Goal: Information Seeking & Learning: Find specific fact

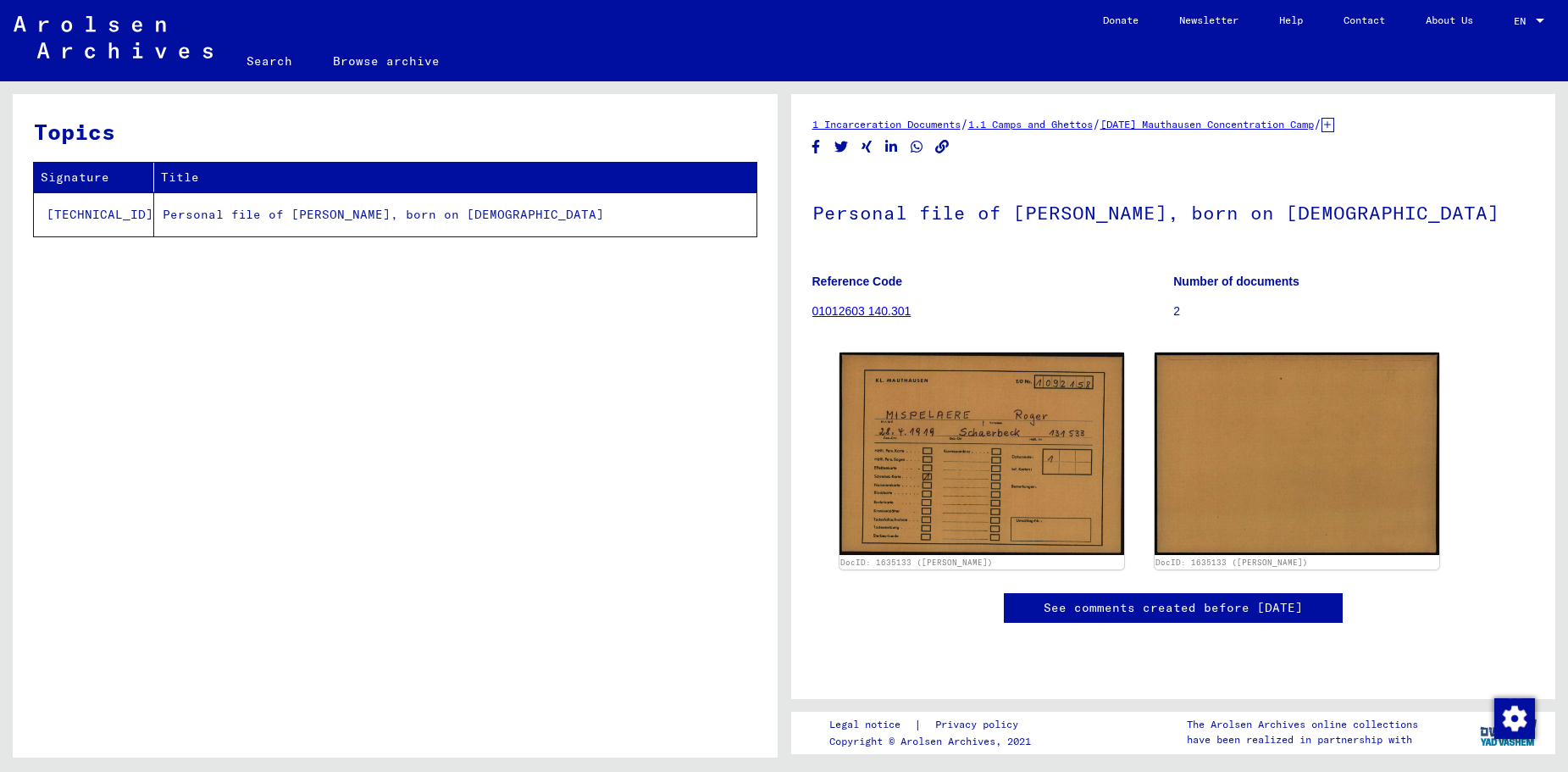
scroll to position [274, 0]
click at [273, 55] on link "Search" at bounding box center [269, 61] width 86 height 41
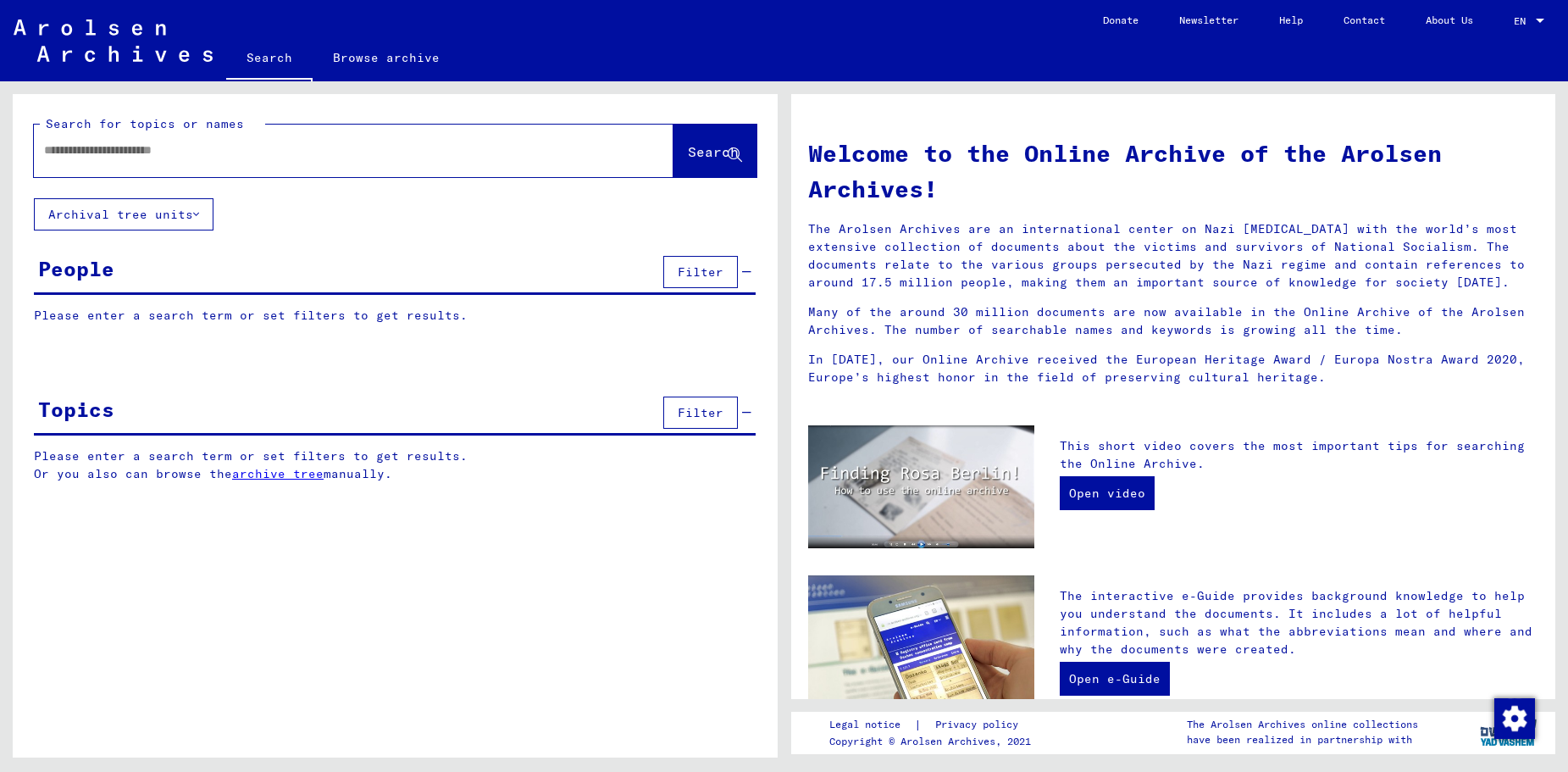
click at [71, 153] on input "text" at bounding box center [333, 150] width 579 height 18
type input "**********"
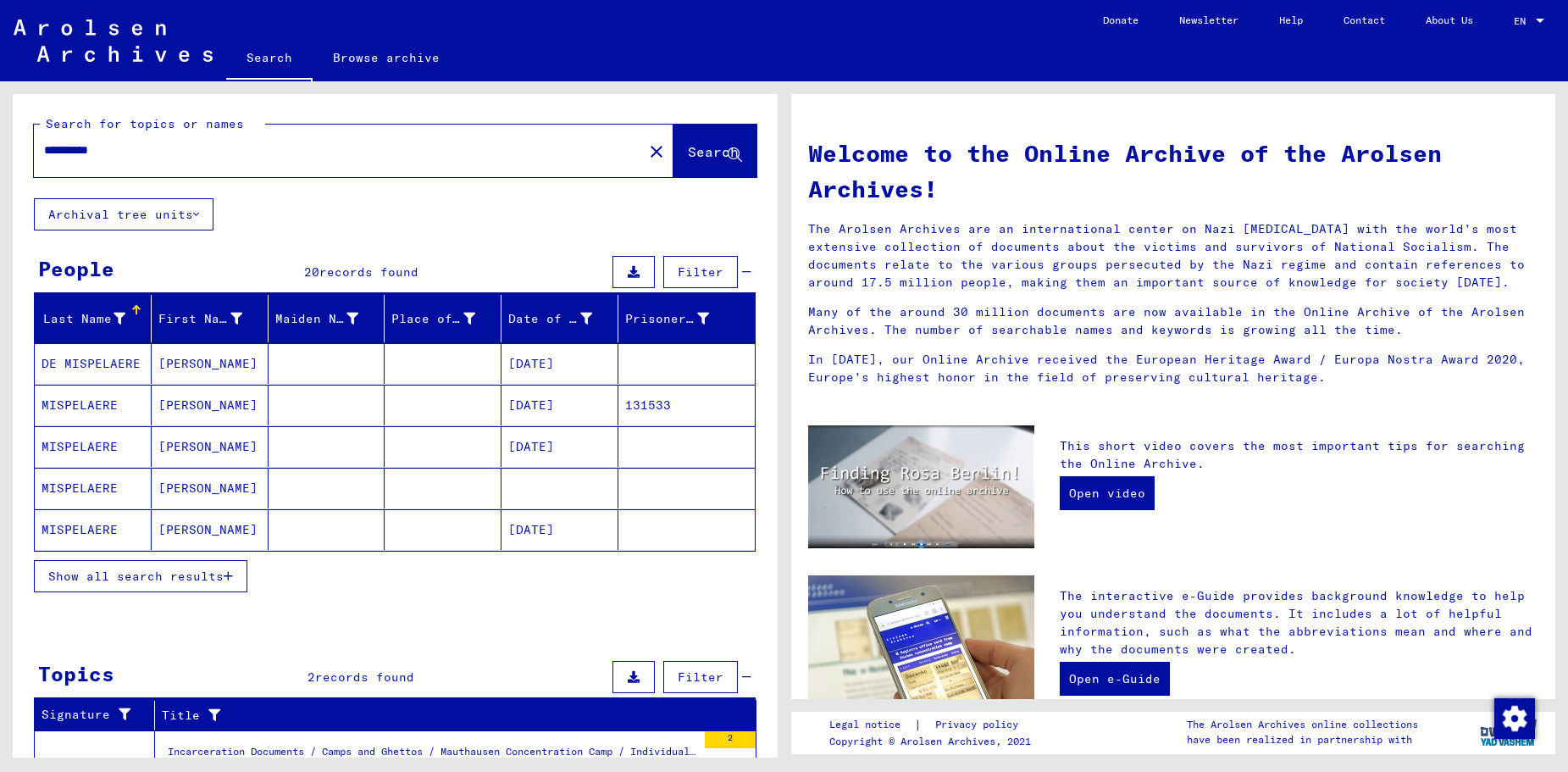
click at [86, 527] on mat-cell "MISPELAERE" at bounding box center [93, 530] width 117 height 41
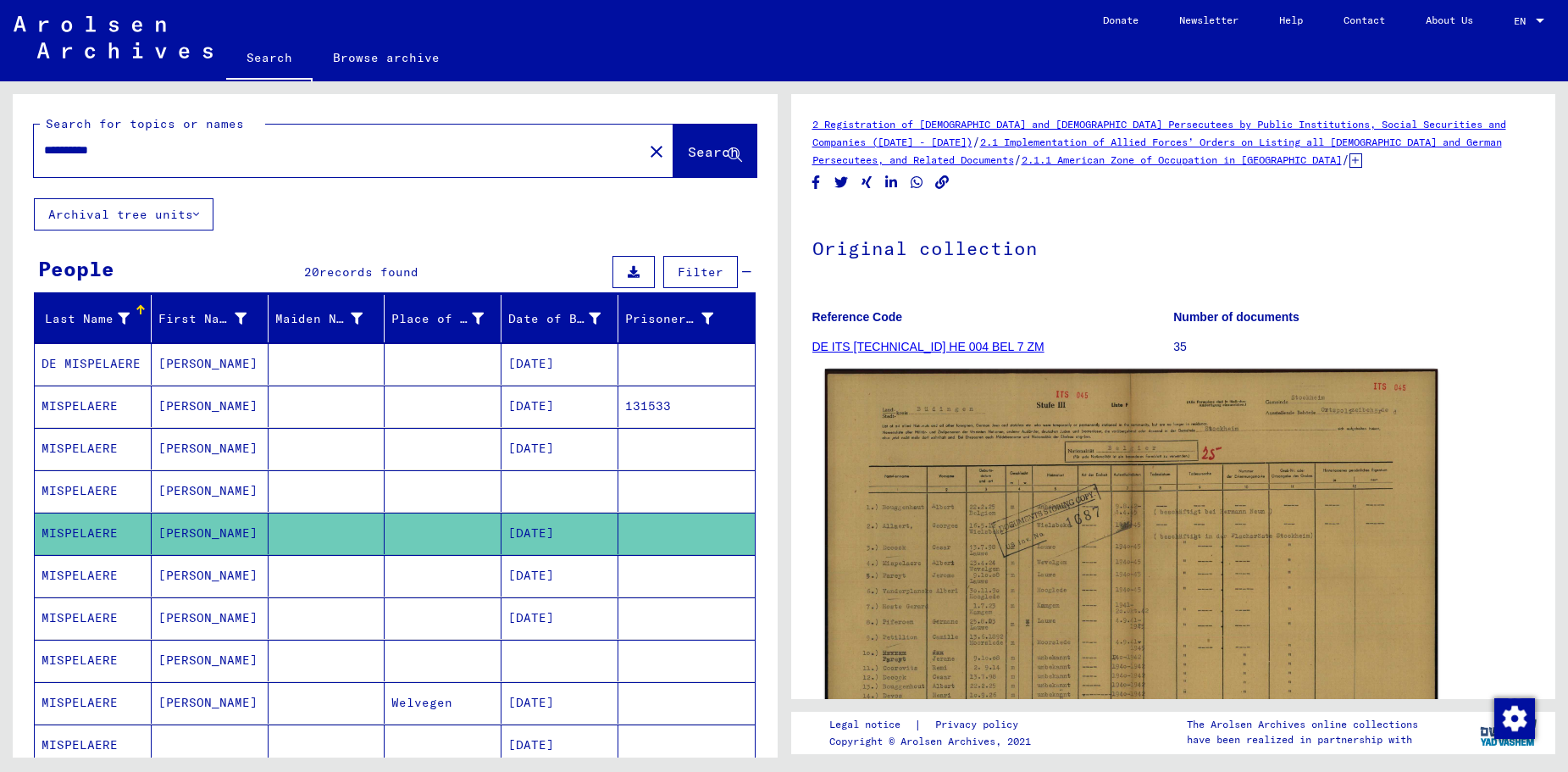
click at [934, 461] on img at bounding box center [1130, 587] width 613 height 435
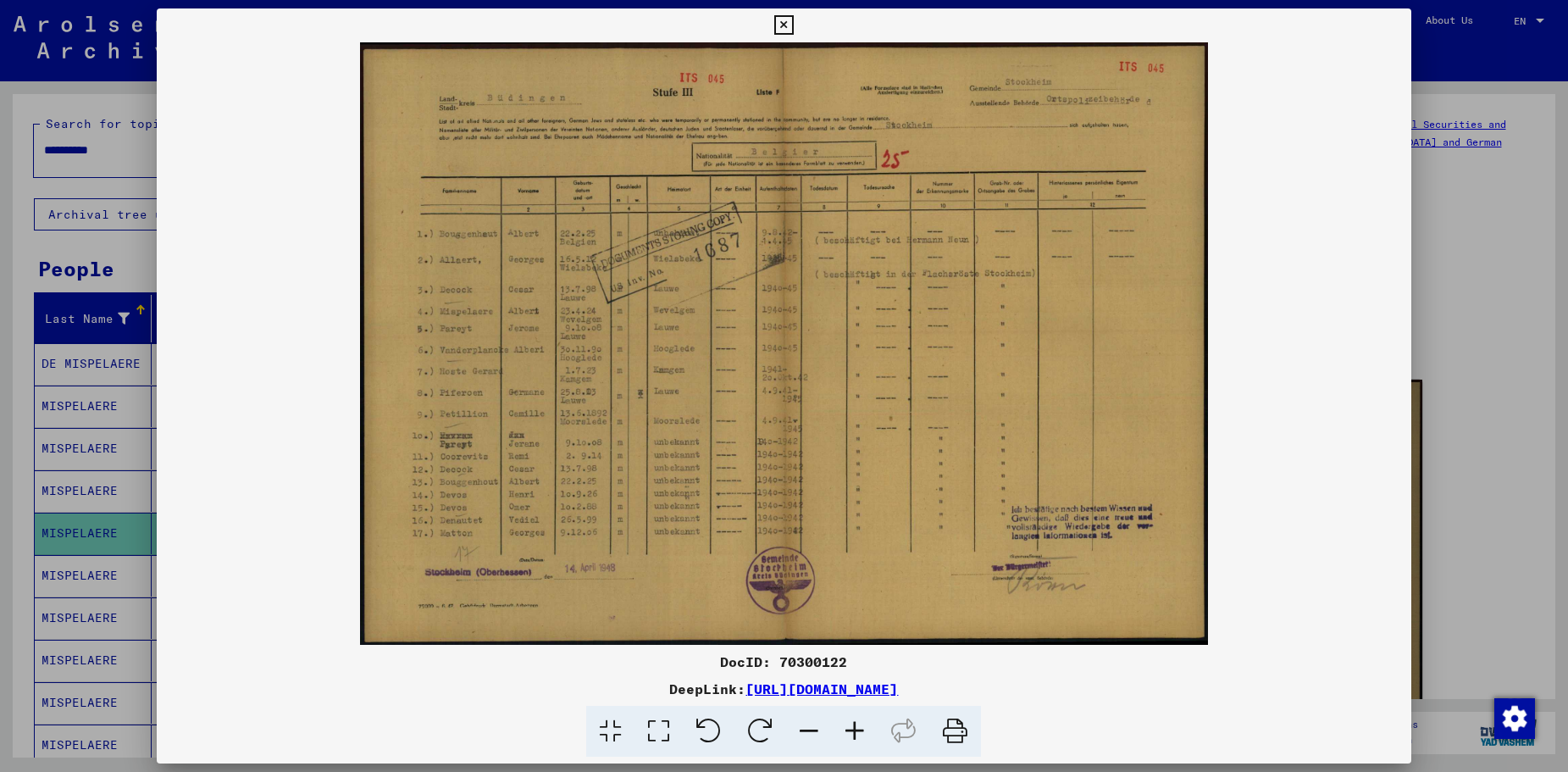
click at [857, 728] on icon at bounding box center [855, 732] width 46 height 52
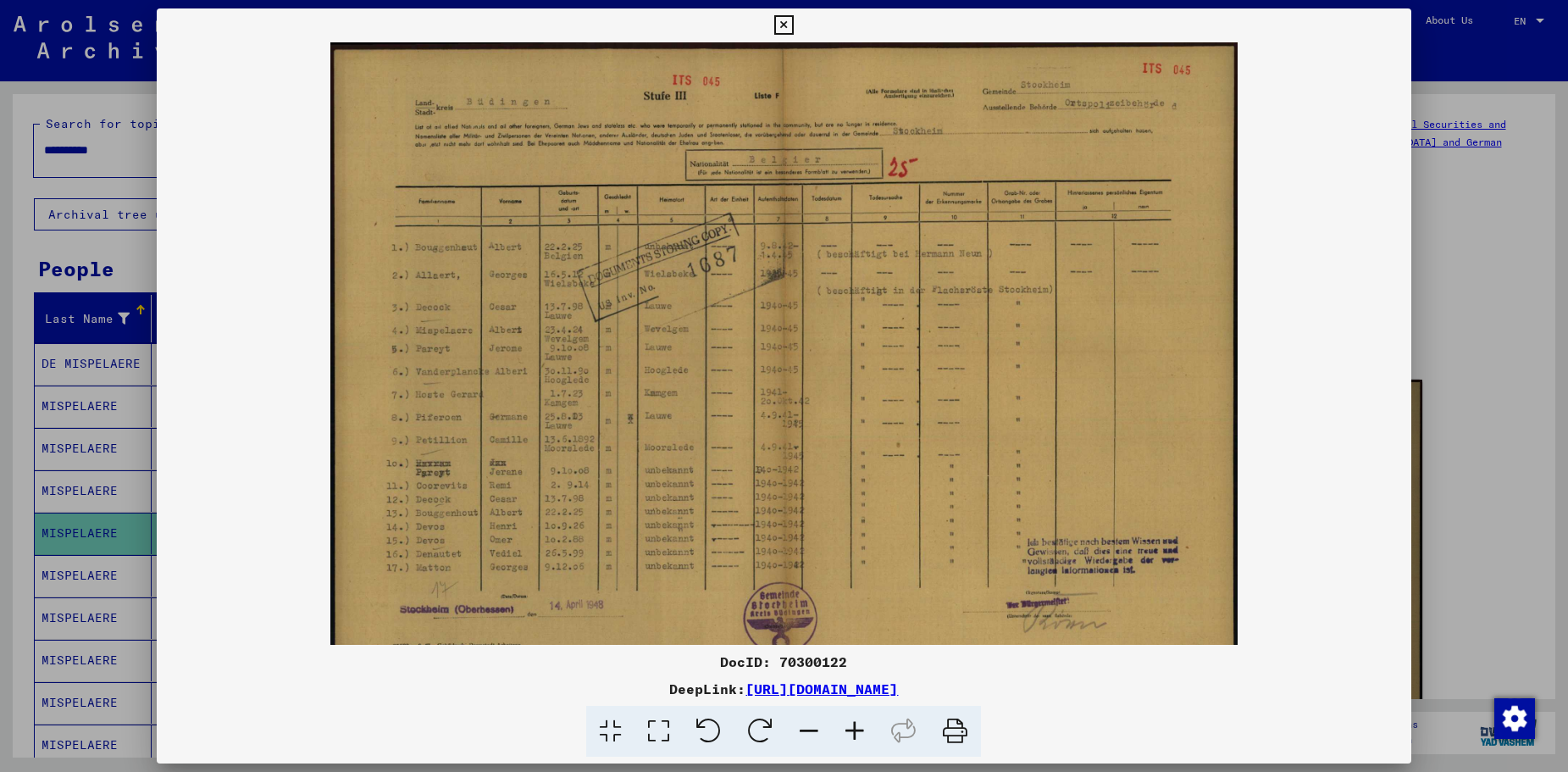
click at [857, 728] on icon at bounding box center [855, 732] width 46 height 52
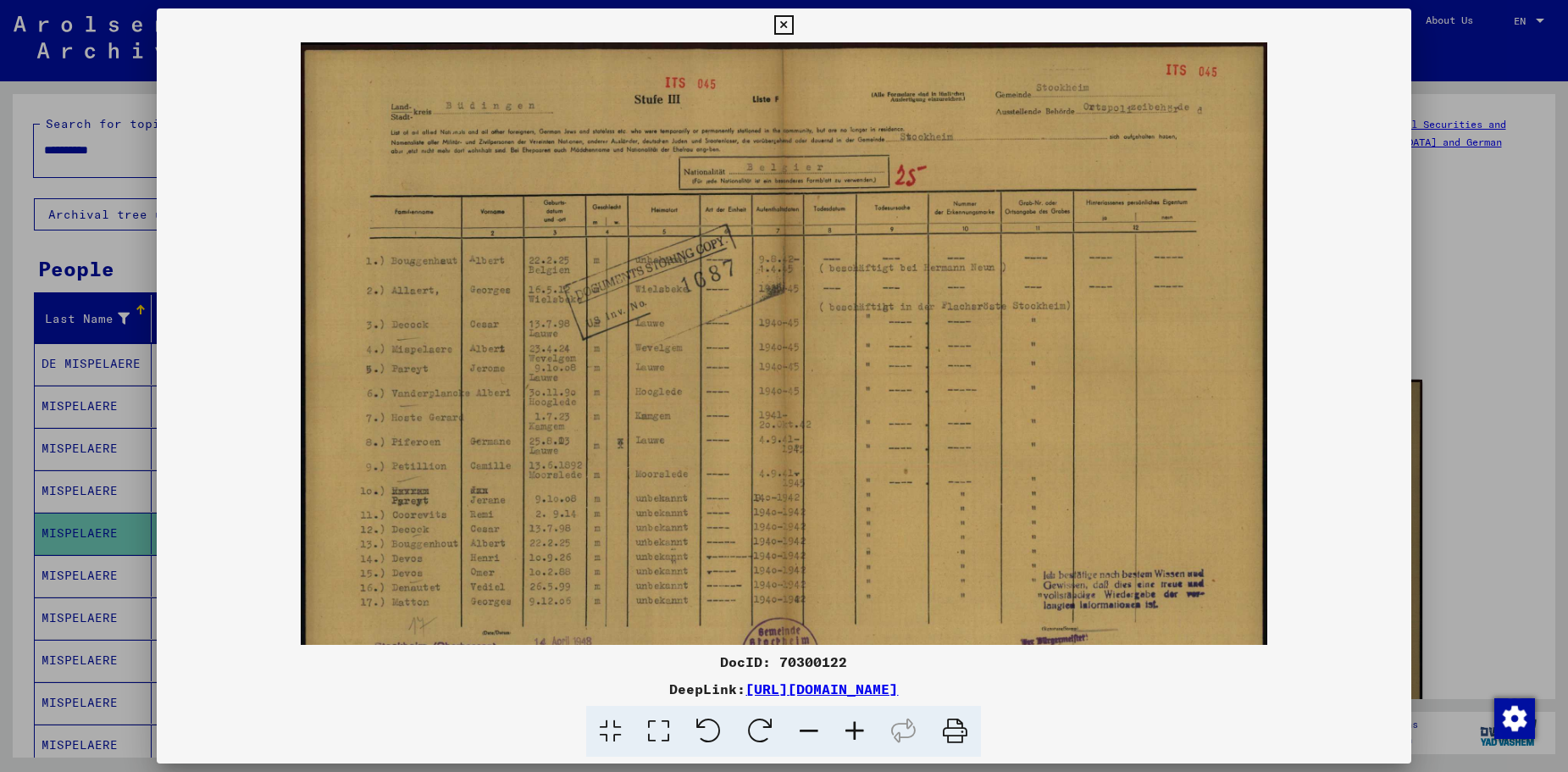
click at [857, 728] on icon at bounding box center [855, 732] width 46 height 52
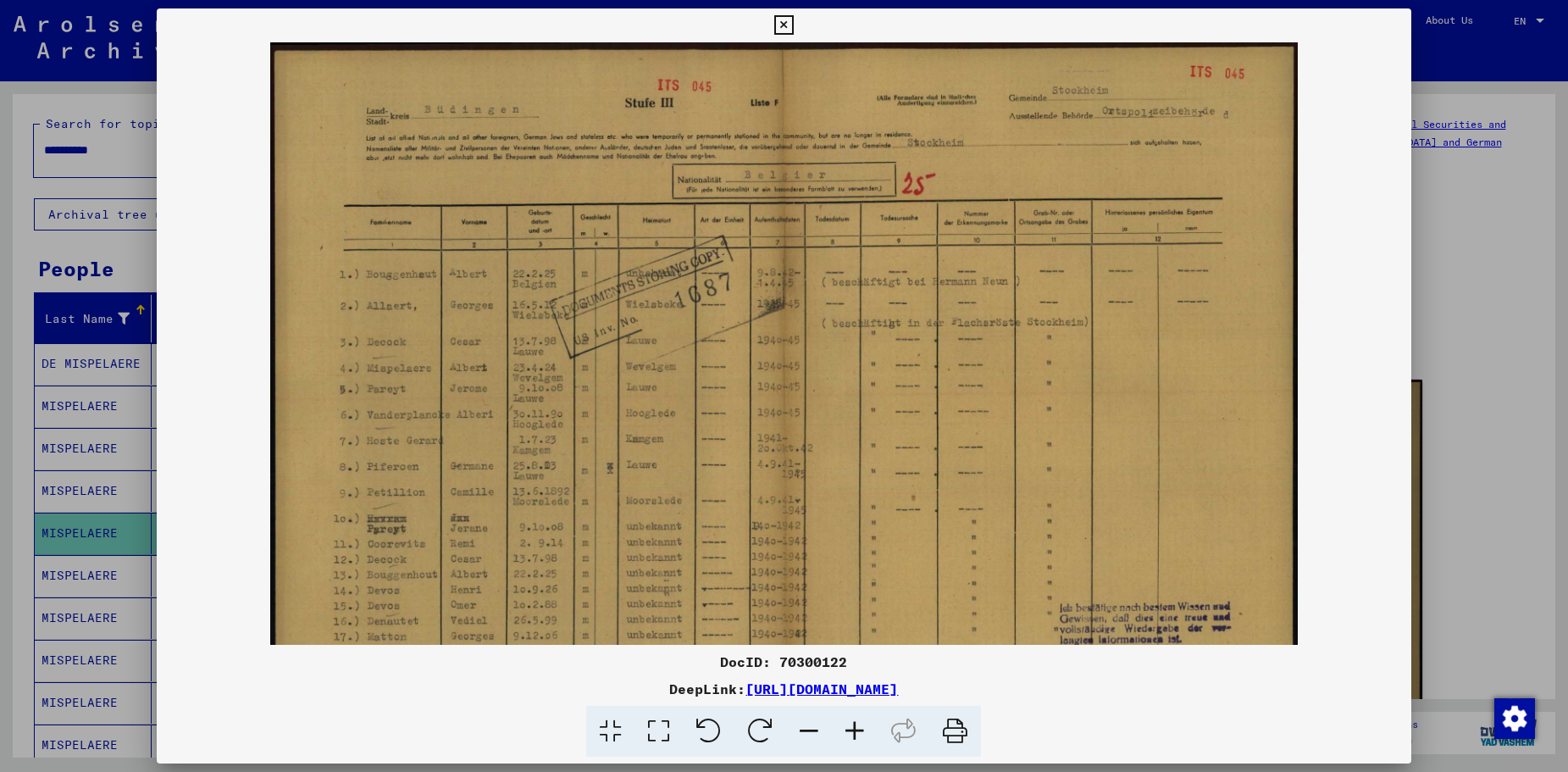
click at [857, 728] on icon at bounding box center [855, 732] width 46 height 52
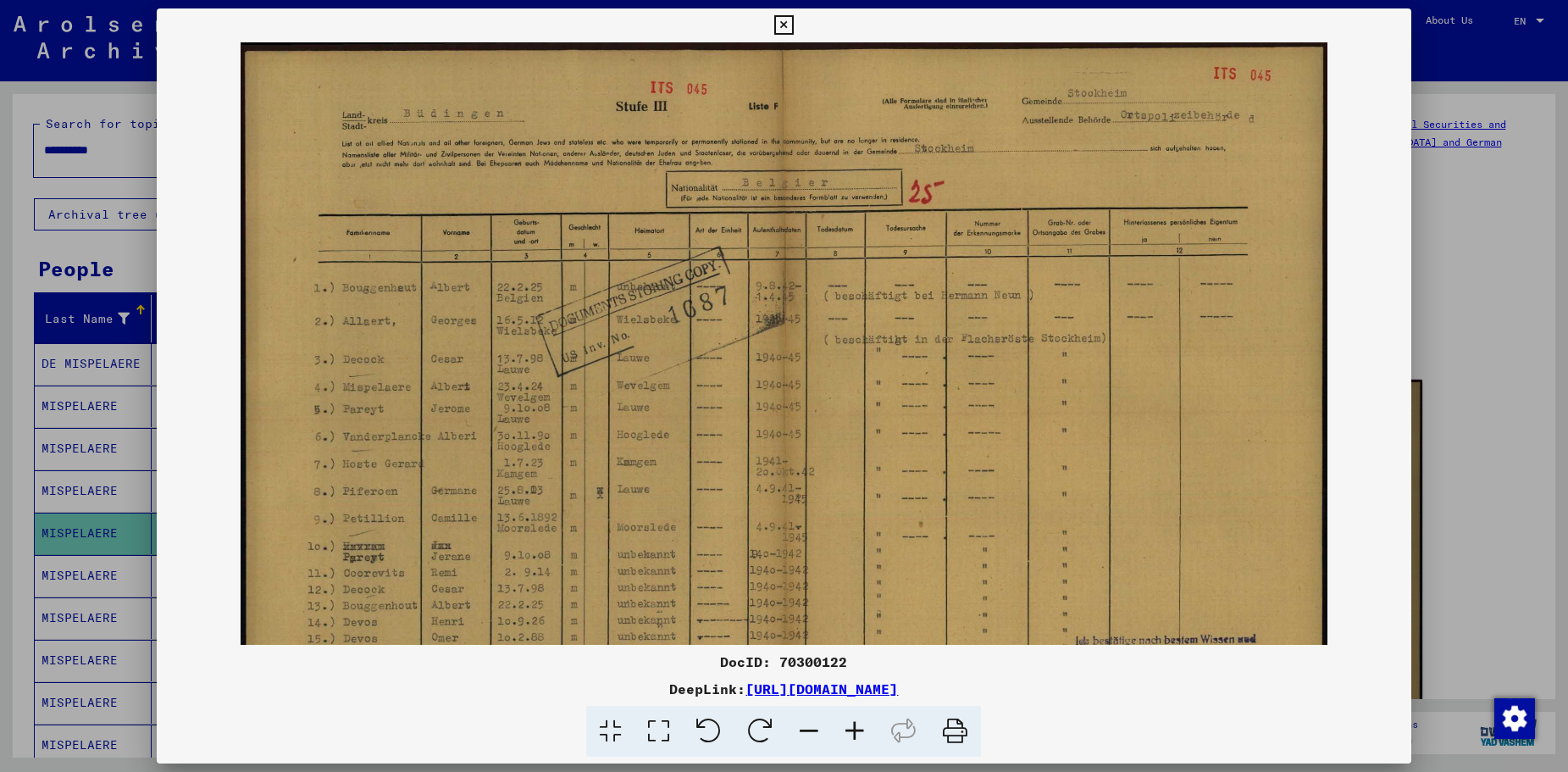
click at [857, 727] on icon at bounding box center [855, 732] width 46 height 52
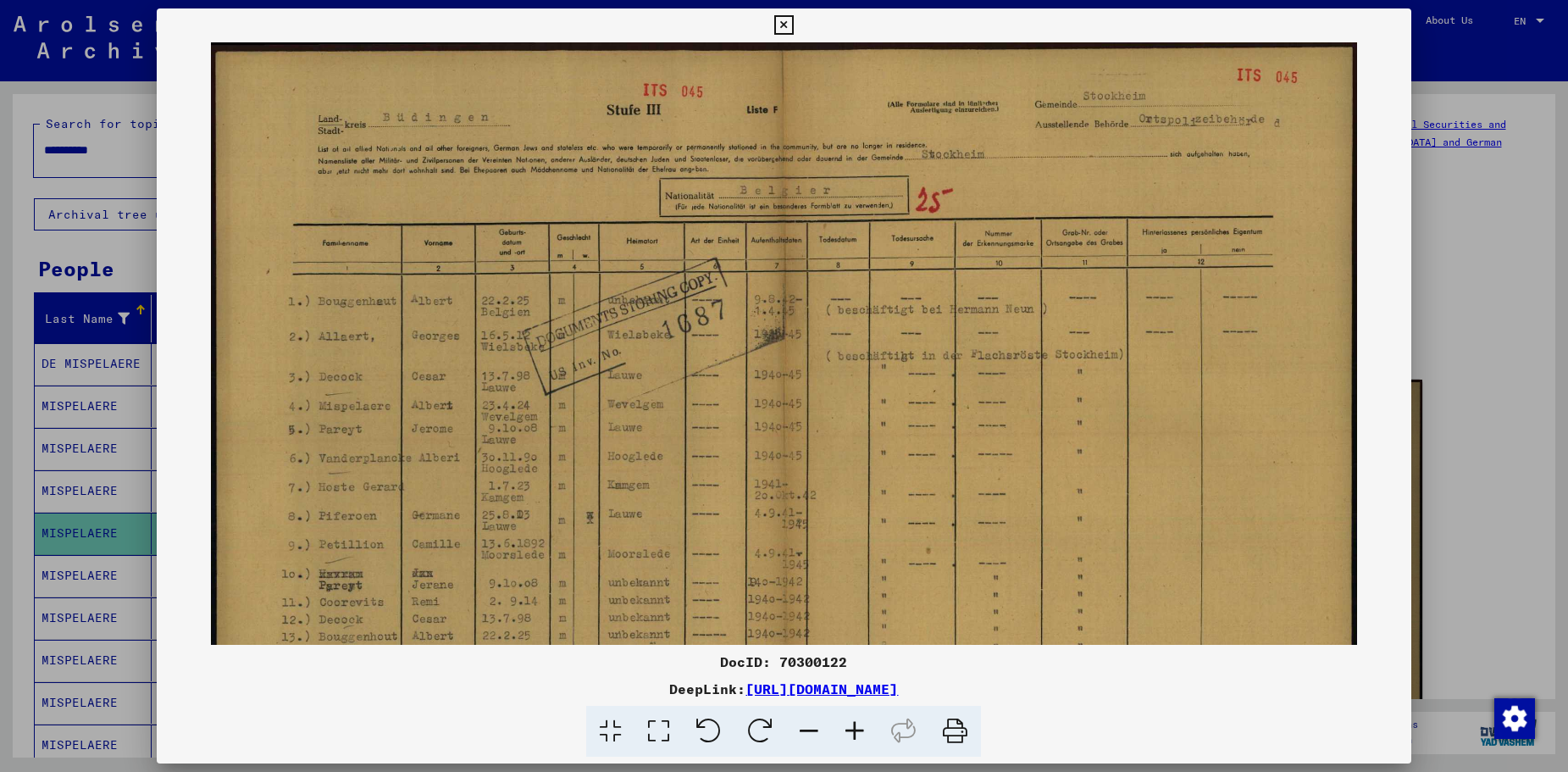
click at [855, 725] on icon at bounding box center [855, 732] width 46 height 52
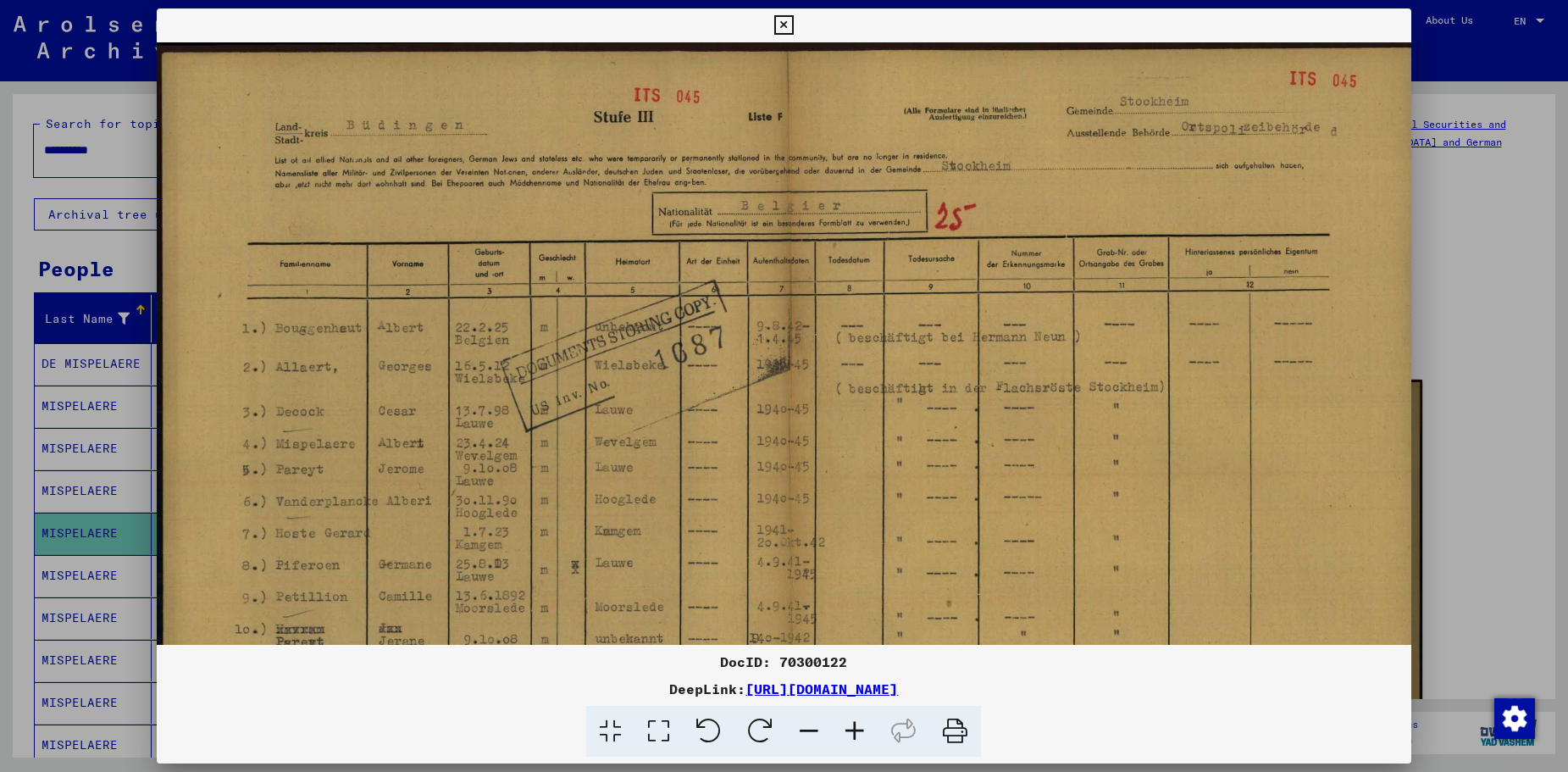
click at [855, 725] on icon at bounding box center [855, 732] width 46 height 52
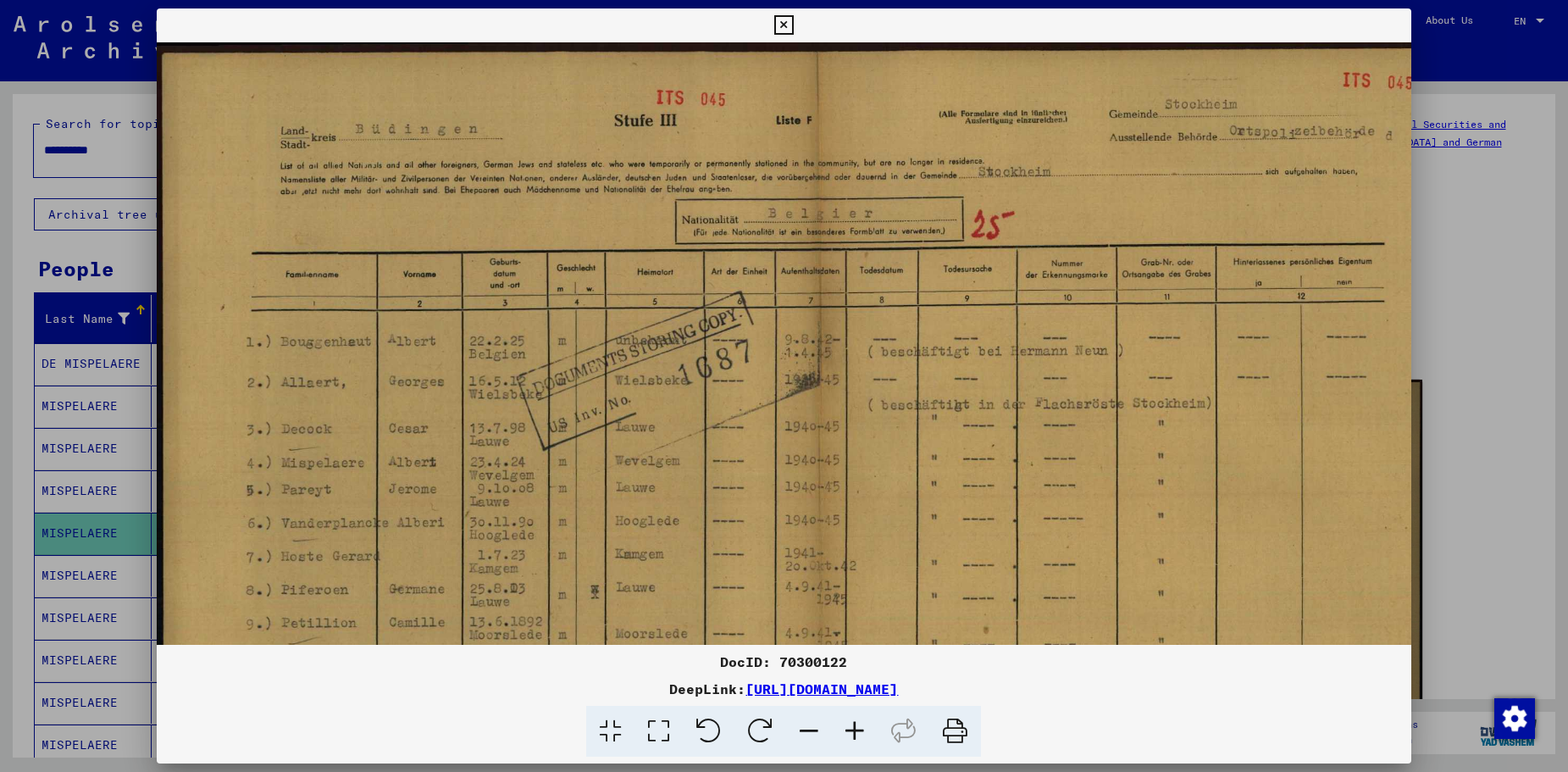
click at [855, 725] on icon at bounding box center [855, 732] width 46 height 52
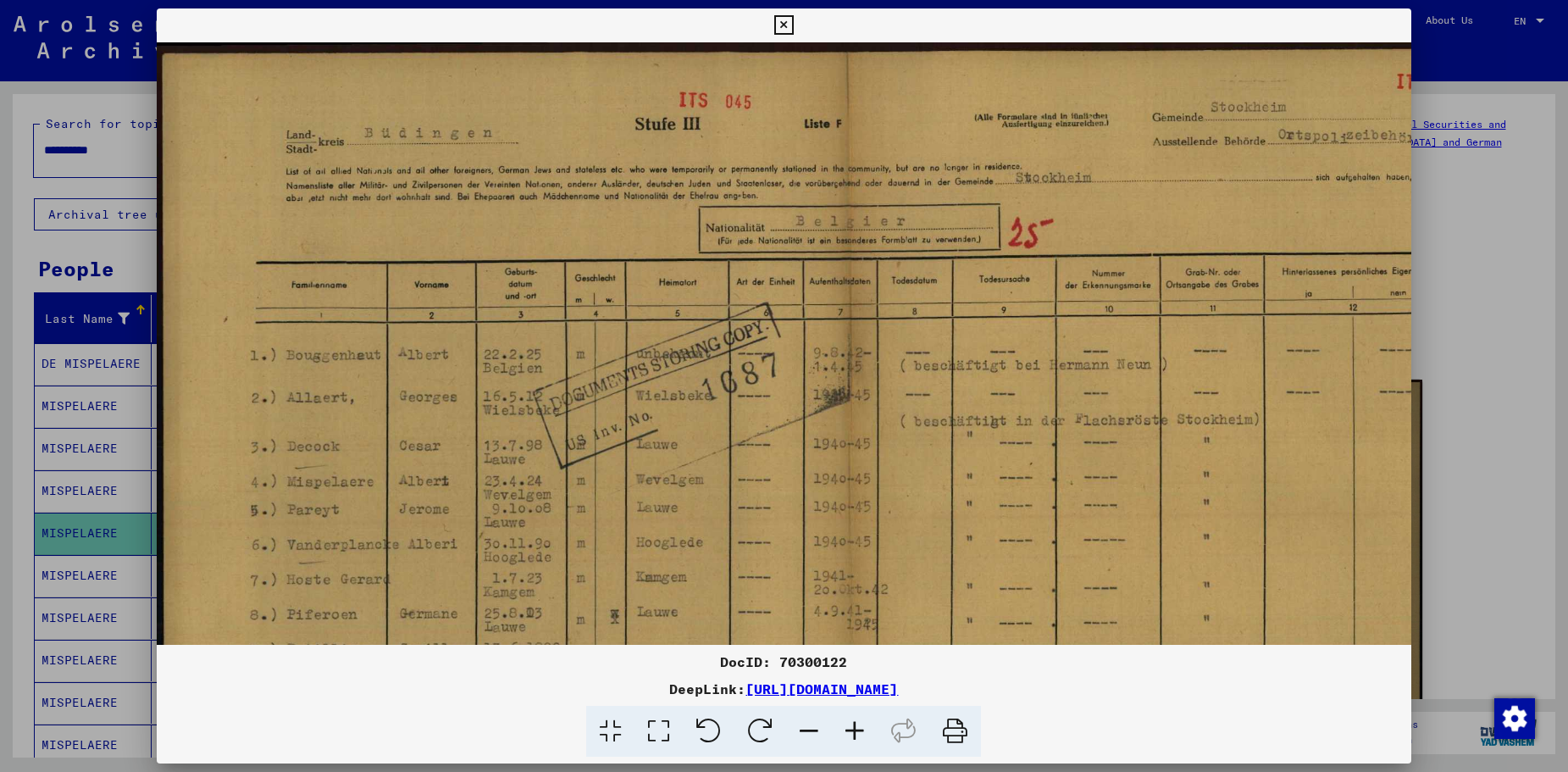
click at [855, 725] on icon at bounding box center [855, 732] width 46 height 52
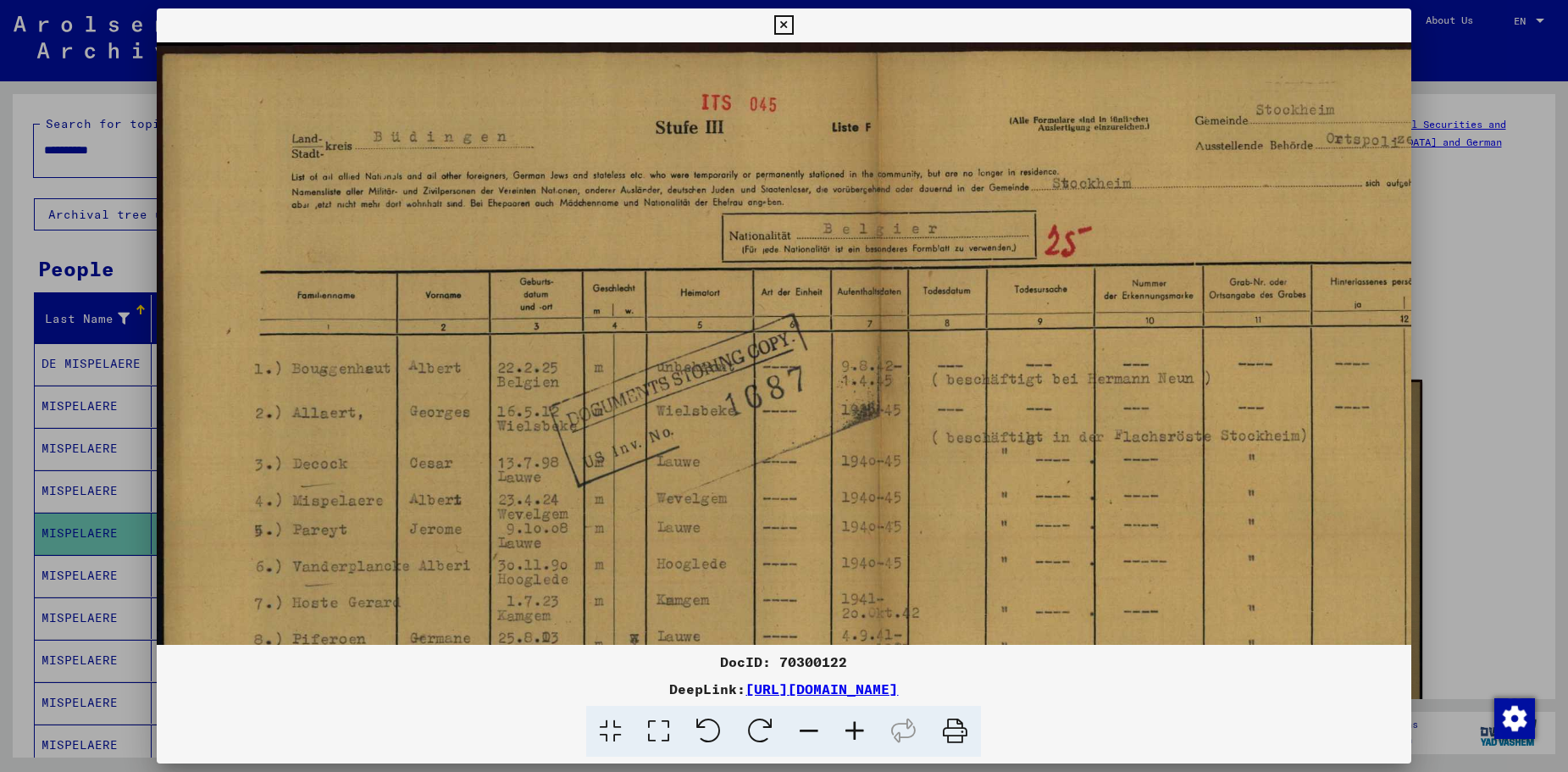
click at [855, 725] on icon at bounding box center [855, 732] width 46 height 52
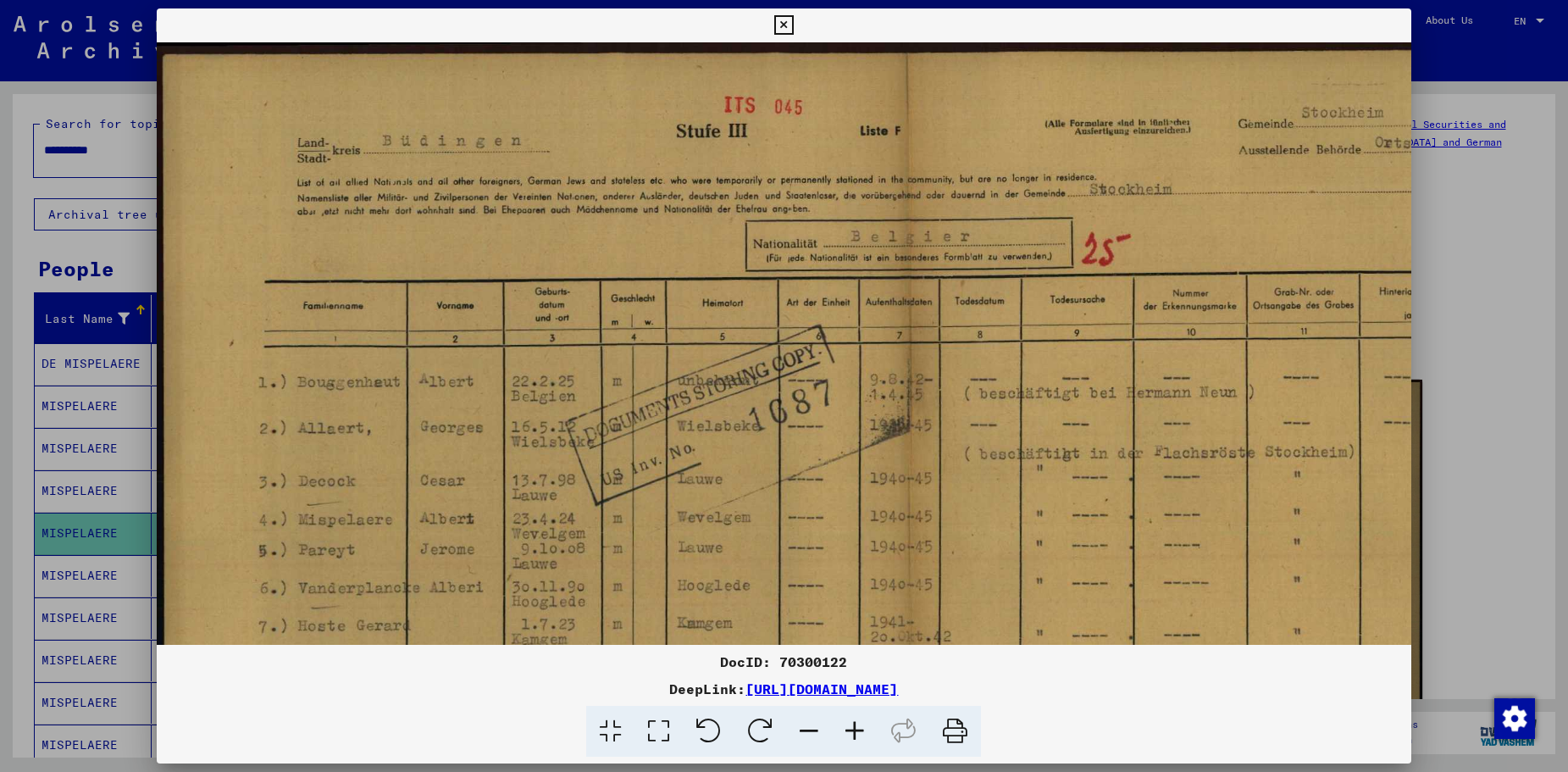
click at [855, 725] on icon at bounding box center [855, 732] width 46 height 52
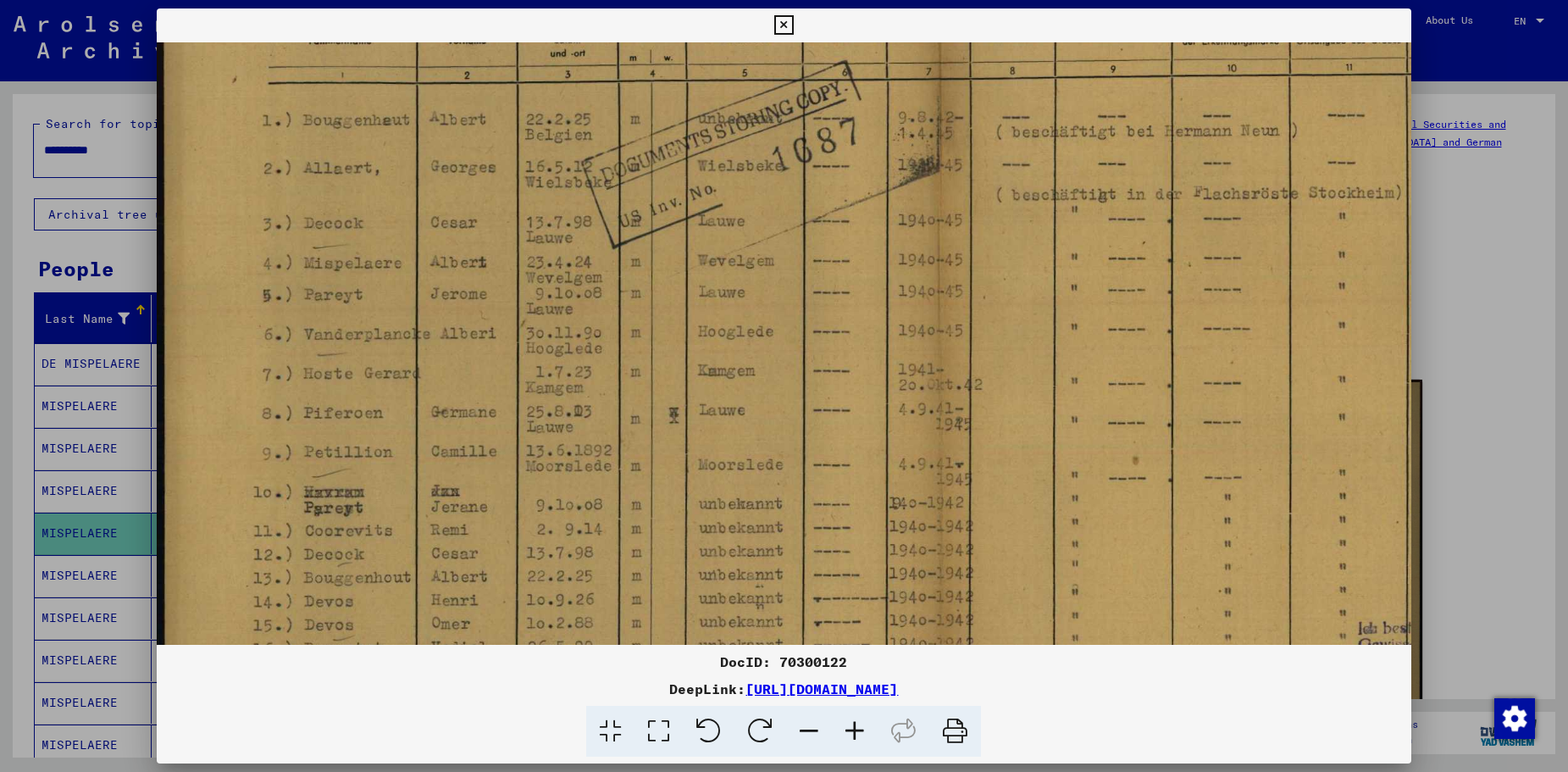
scroll to position [277, 0]
drag, startPoint x: 903, startPoint y: 511, endPoint x: 1145, endPoint y: 233, distance: 368.6
click at [1145, 233] on img at bounding box center [938, 321] width 1564 height 1111
drag, startPoint x: 654, startPoint y: 402, endPoint x: 685, endPoint y: 406, distance: 31.3
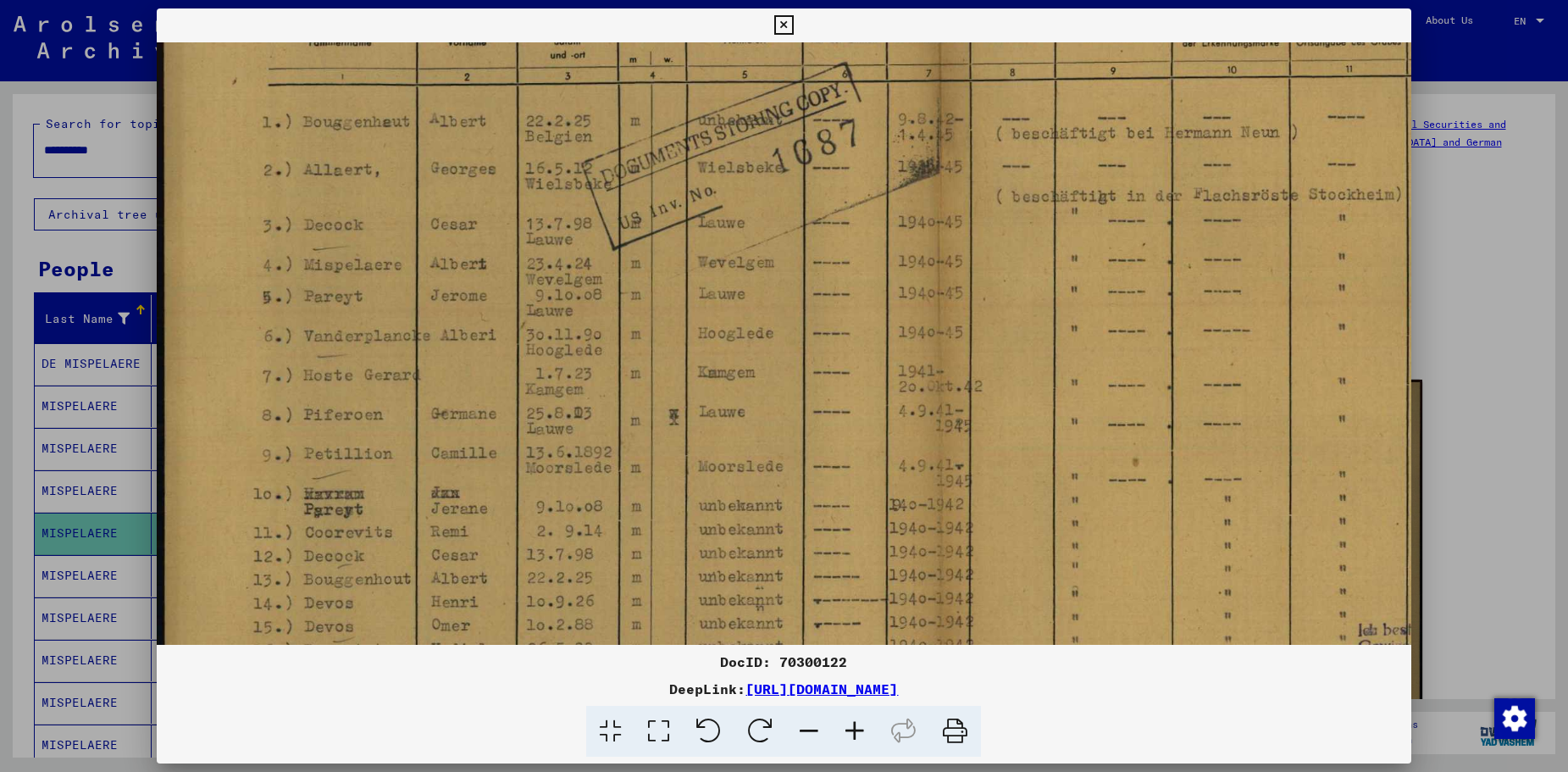
click at [685, 406] on img at bounding box center [938, 324] width 1564 height 1111
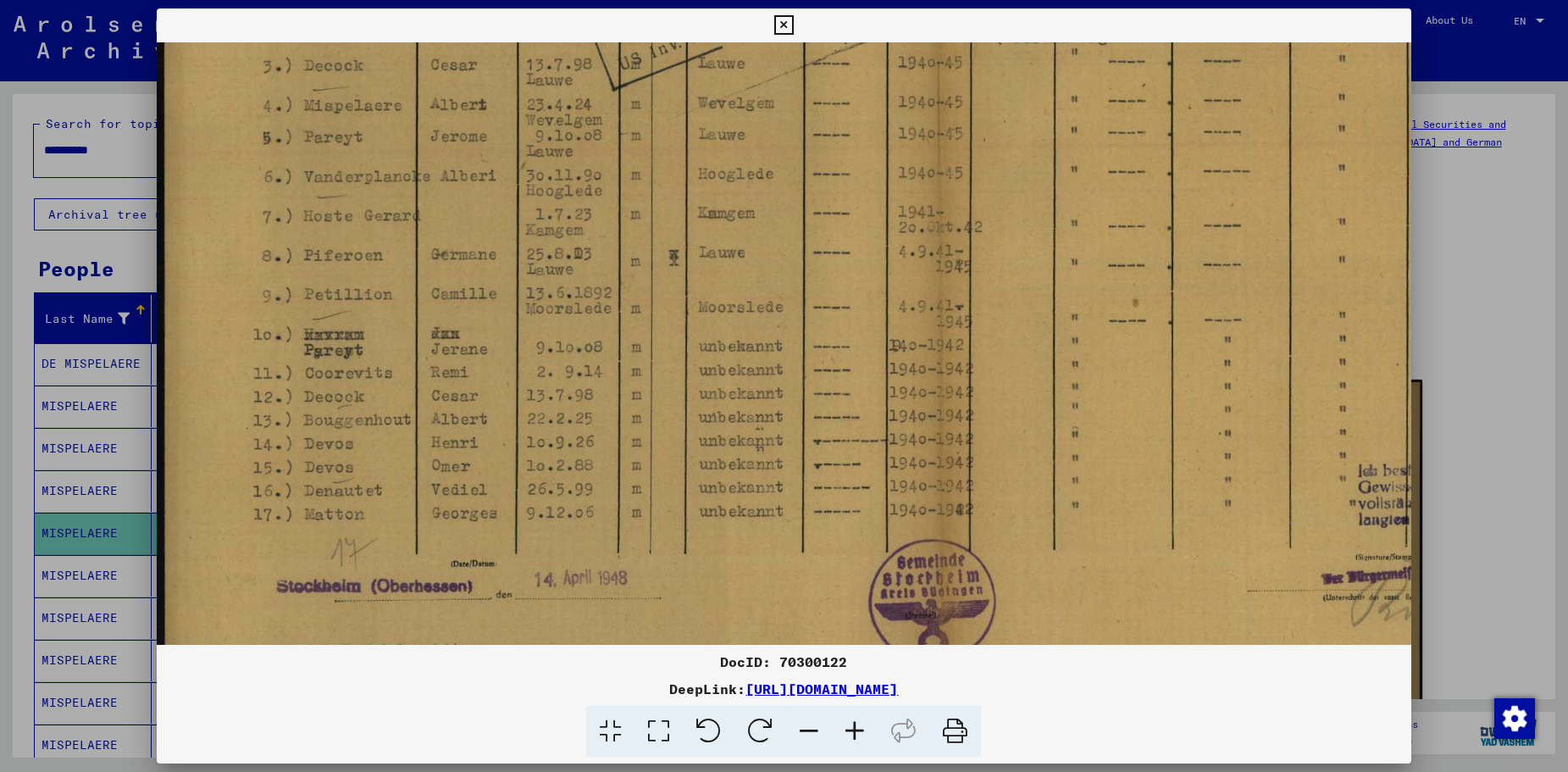
scroll to position [509, 0]
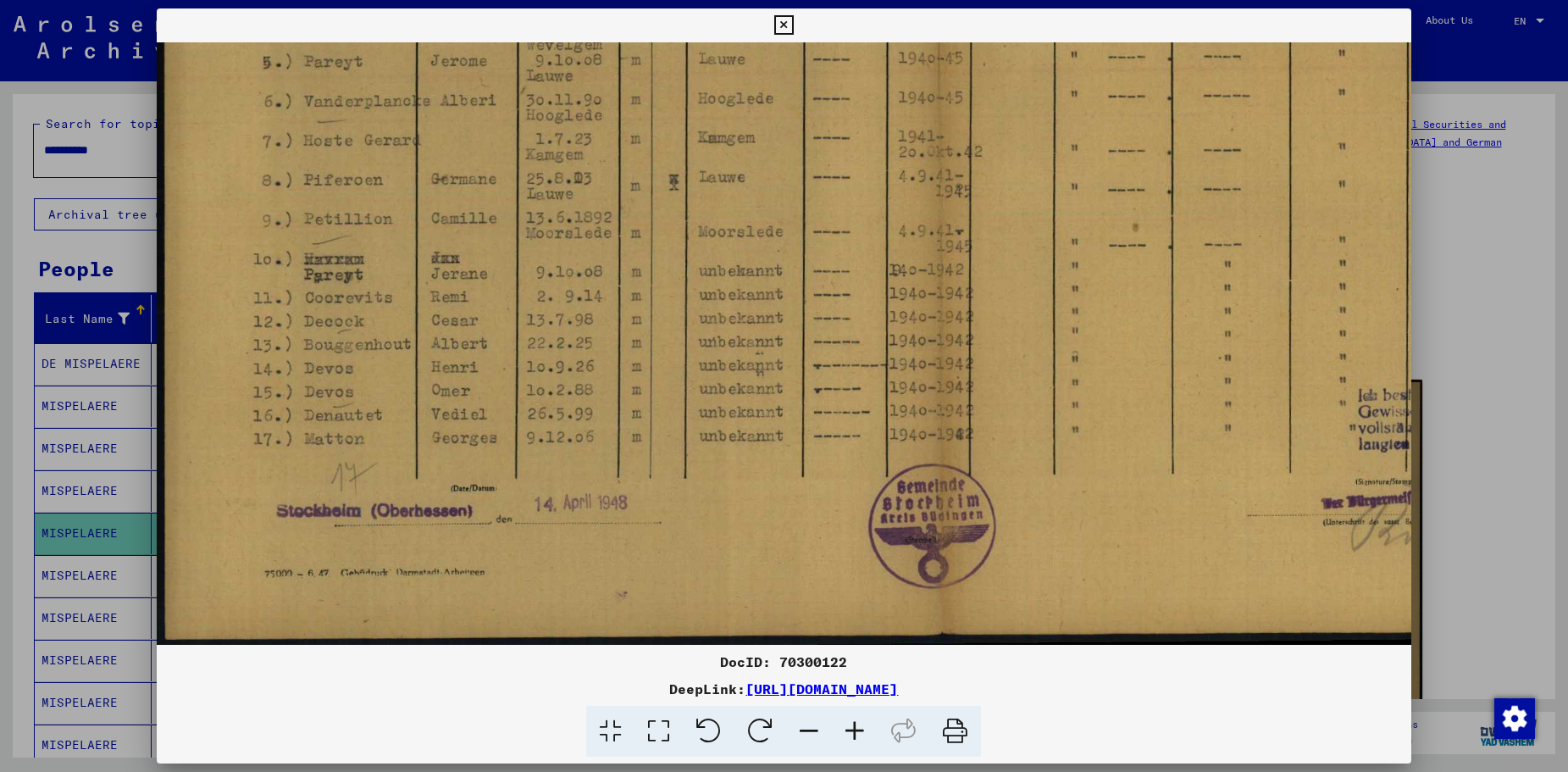
drag, startPoint x: 584, startPoint y: 588, endPoint x: 599, endPoint y: 316, distance: 272.4
click at [599, 316] on img at bounding box center [938, 89] width 1564 height 1111
click at [793, 26] on icon at bounding box center [784, 25] width 20 height 20
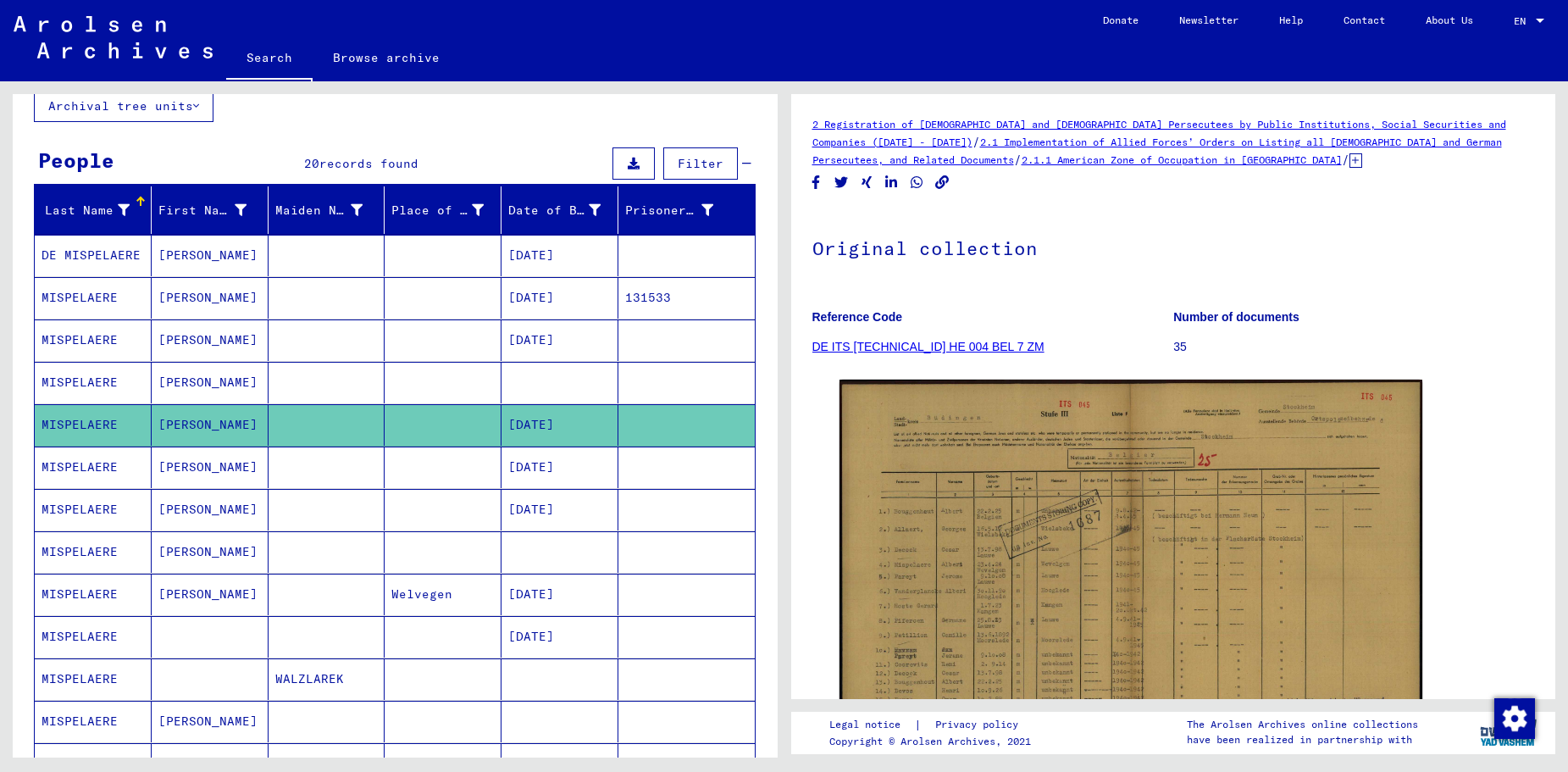
scroll to position [91, 0]
